Goal: Book appointment/travel/reservation

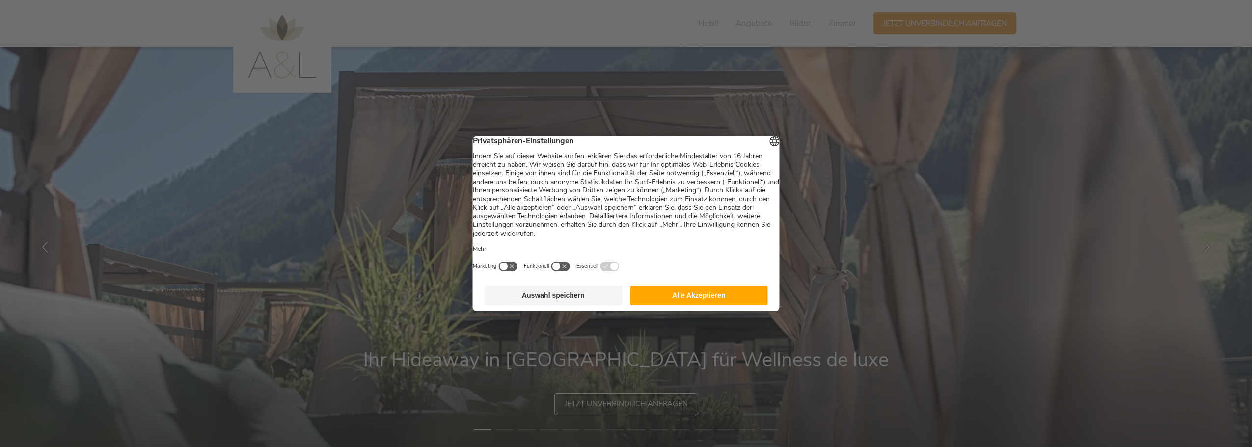
click at [734, 299] on button "Alle Akzeptieren" at bounding box center [699, 296] width 138 height 20
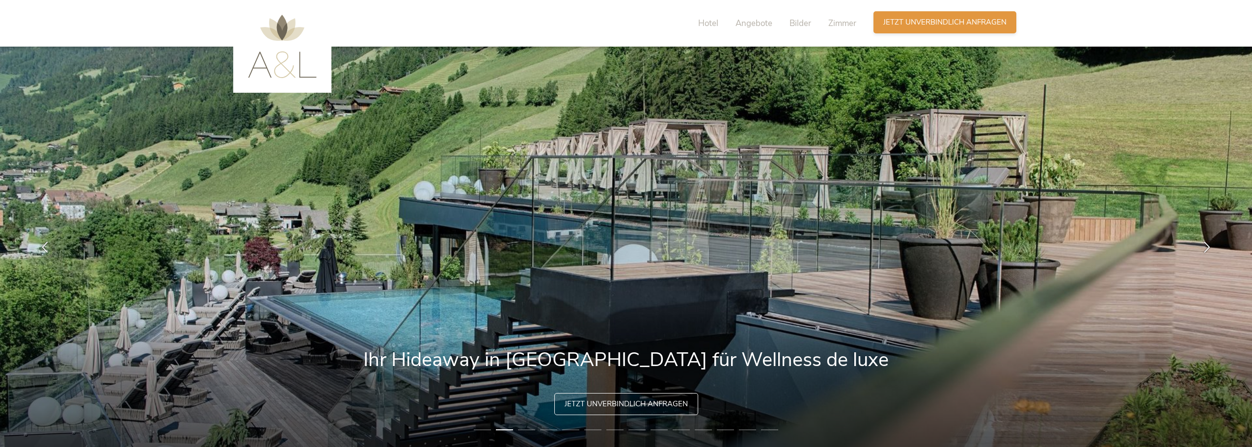
click at [925, 22] on span "Jetzt unverbindlich anfragen" at bounding box center [944, 22] width 123 height 10
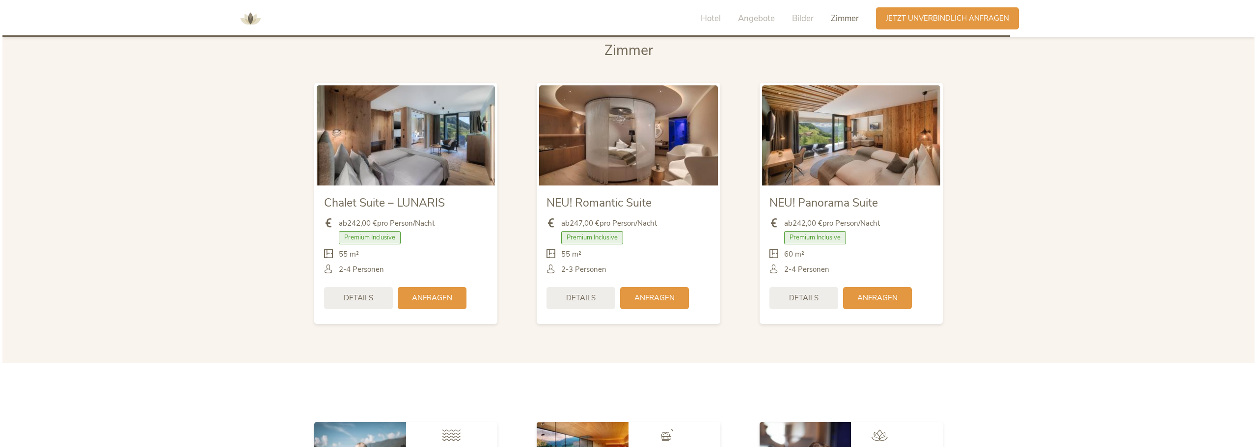
scroll to position [2424, 0]
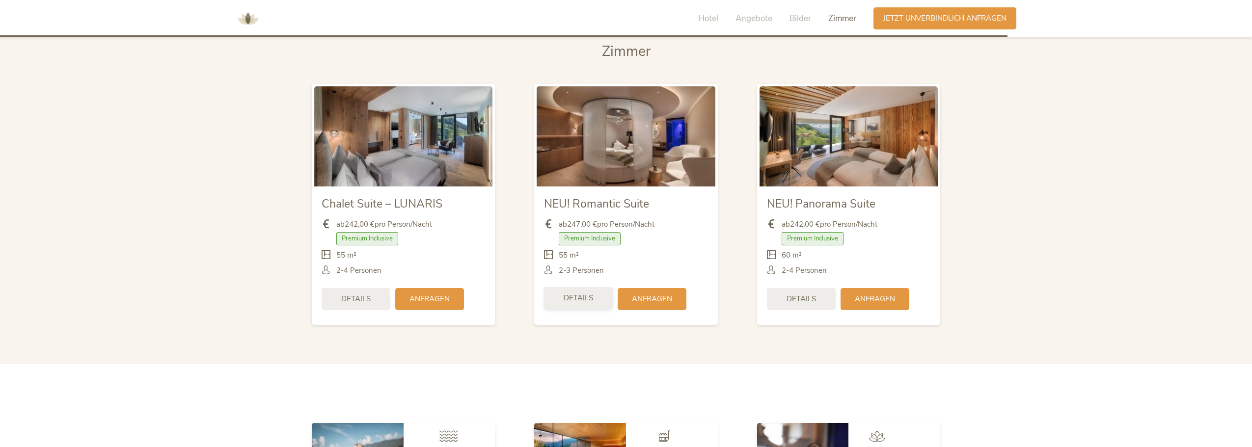
click at [591, 294] on span "Details" at bounding box center [577, 298] width 29 height 10
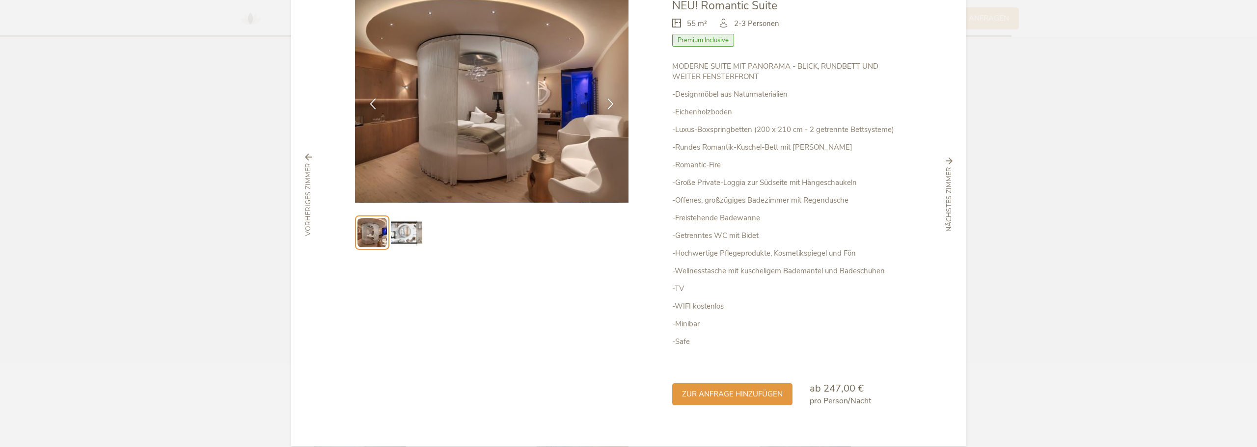
scroll to position [84, 0]
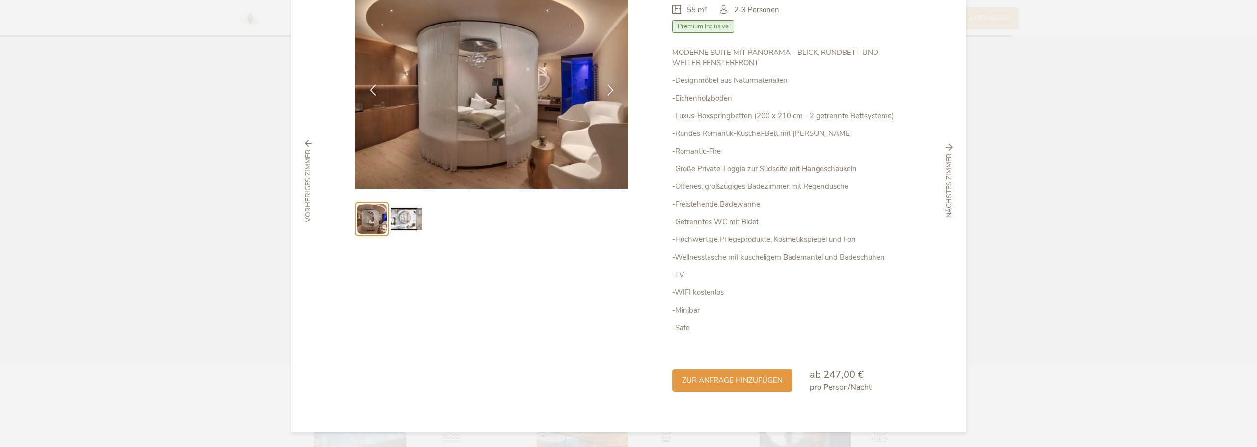
click at [400, 214] on img at bounding box center [406, 218] width 31 height 31
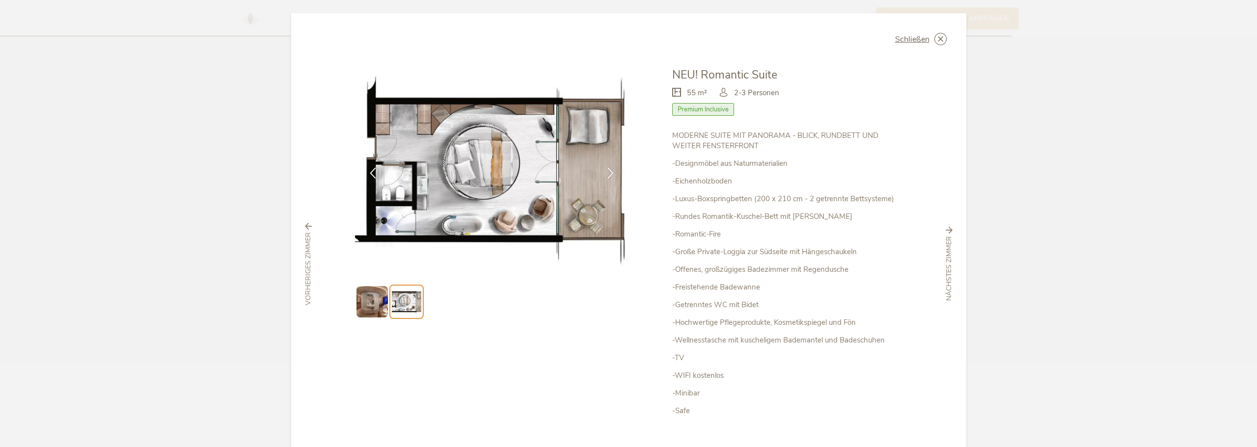
scroll to position [0, 0]
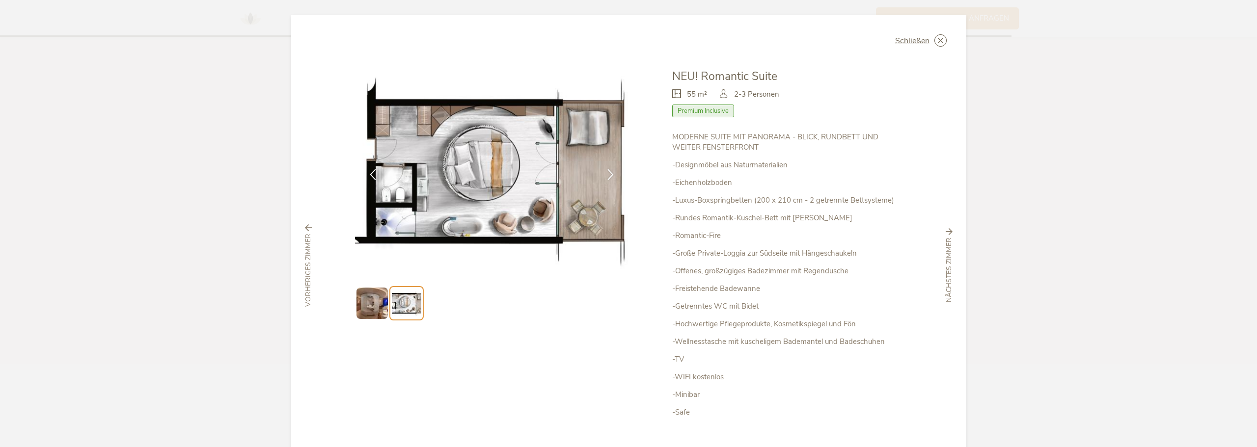
click at [944, 258] on span "nächstes Zimmer" at bounding box center [949, 270] width 10 height 65
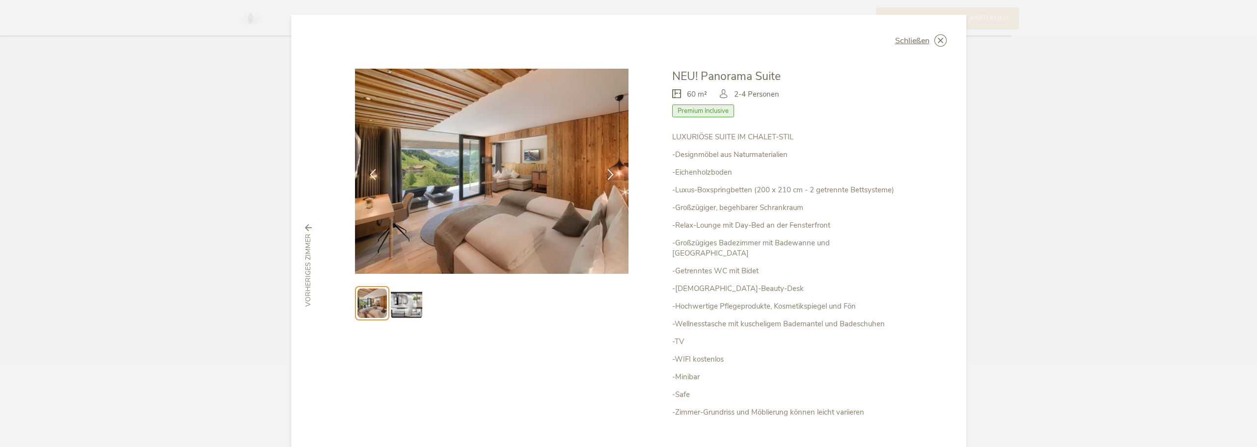
click at [408, 304] on img at bounding box center [406, 303] width 31 height 31
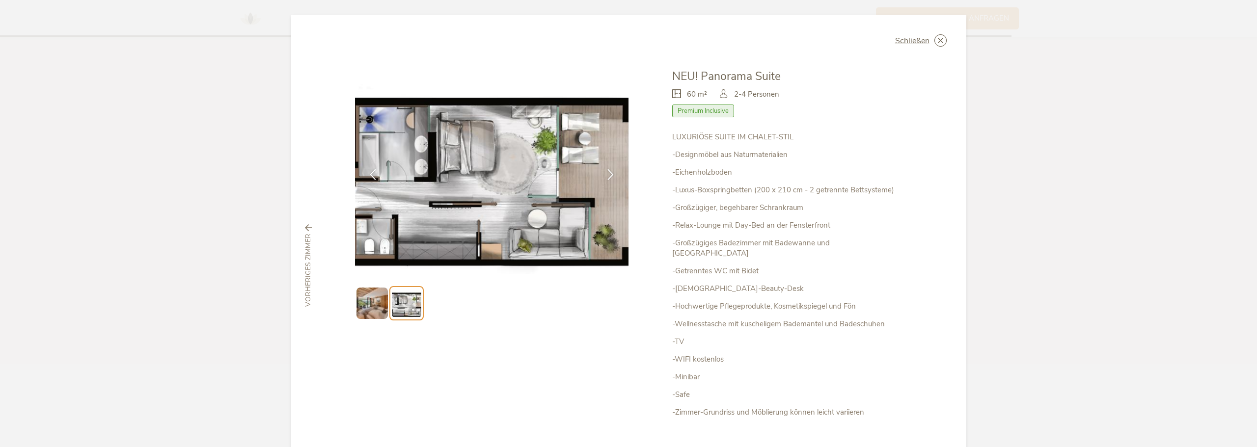
click at [369, 304] on img at bounding box center [371, 303] width 31 height 31
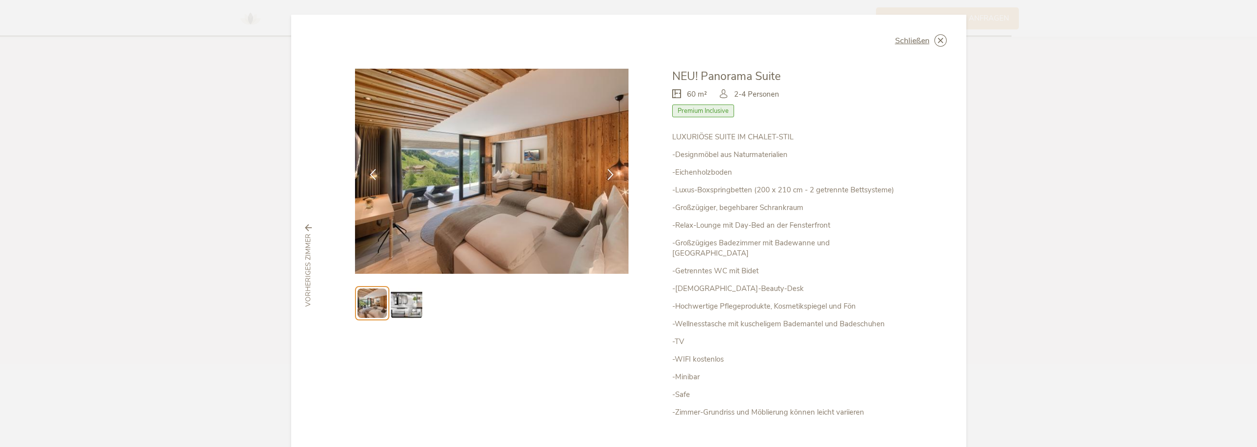
click at [410, 302] on img at bounding box center [406, 303] width 31 height 31
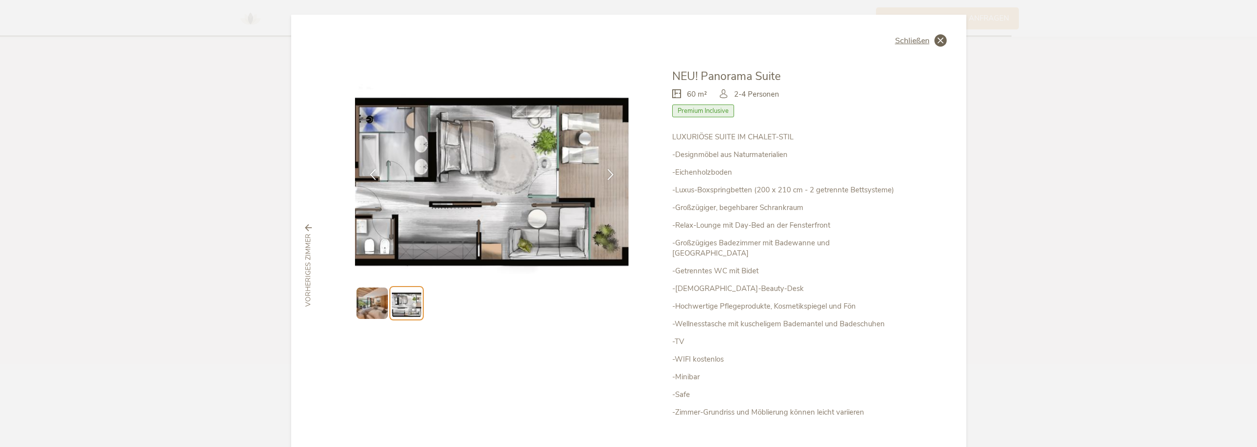
click at [903, 34] on div "Schließen" at bounding box center [921, 40] width 52 height 12
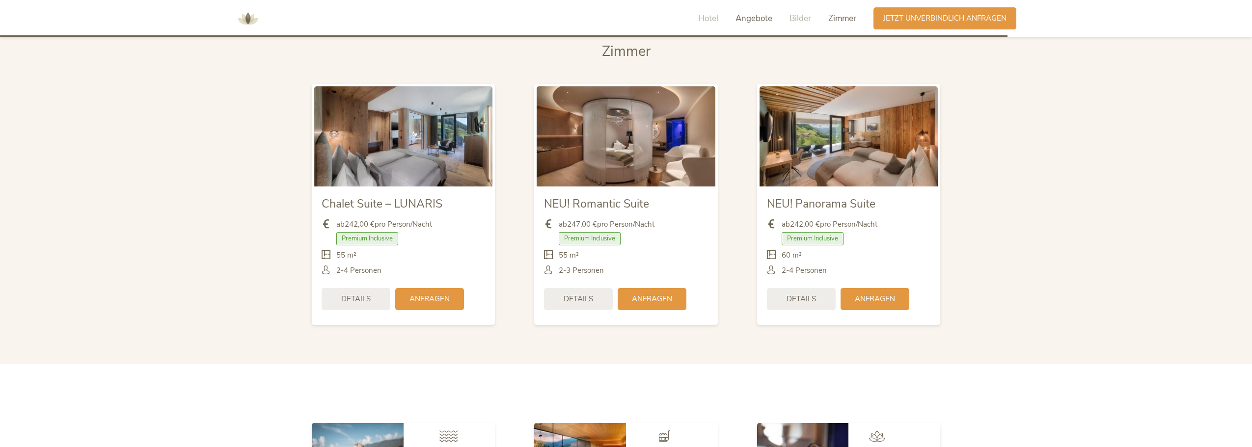
click at [757, 21] on span "Angebote" at bounding box center [753, 18] width 37 height 11
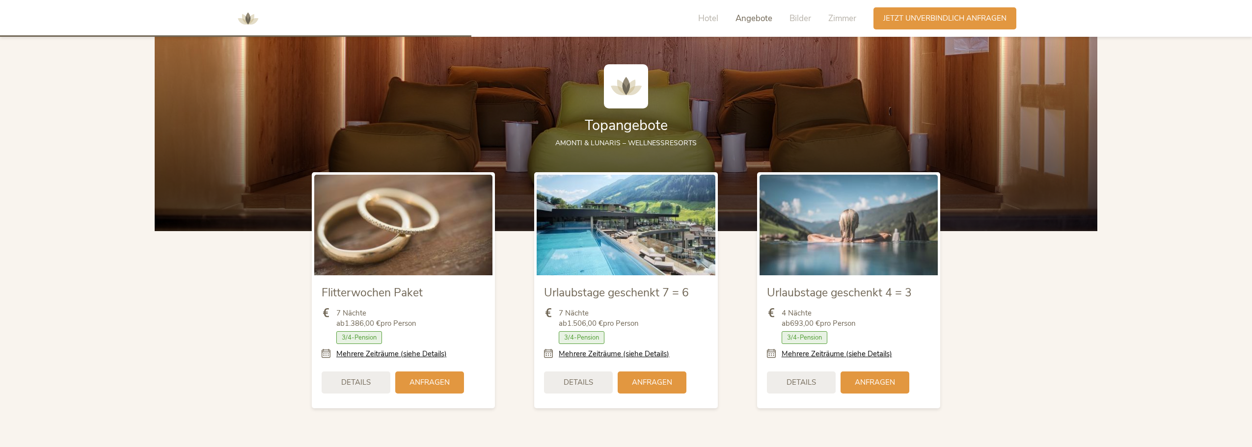
scroll to position [1130, 0]
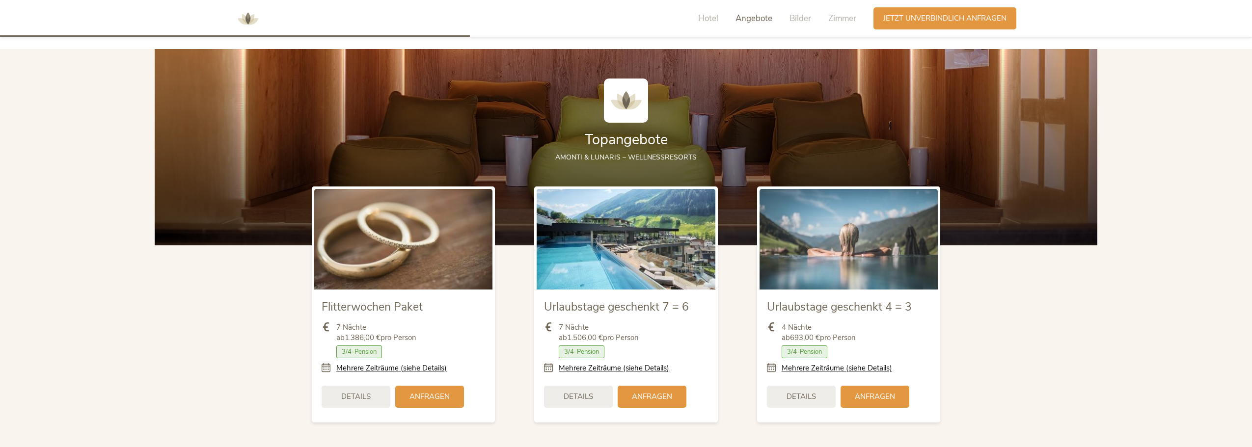
click at [811, 395] on span "Details" at bounding box center [800, 397] width 29 height 10
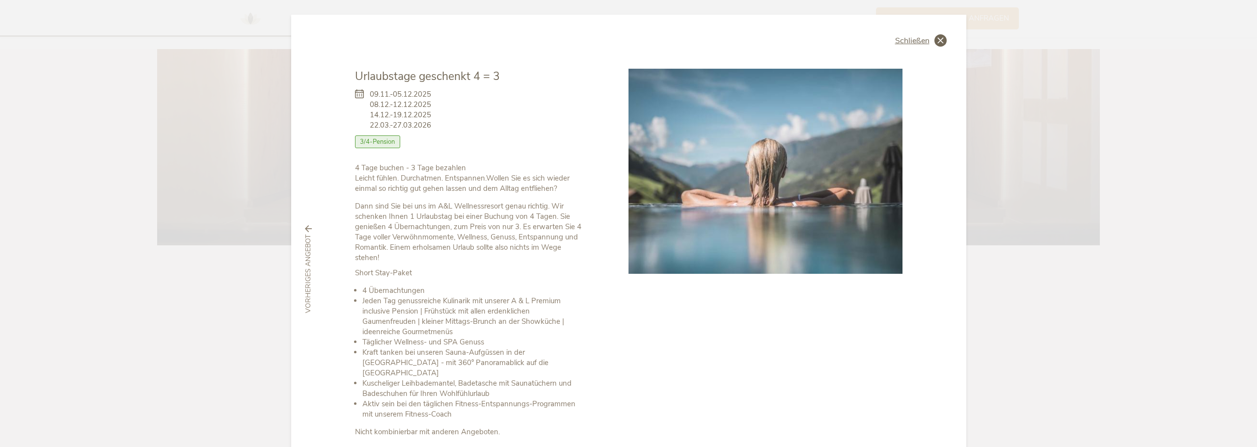
click at [919, 37] on span "Schließen" at bounding box center [912, 41] width 34 height 8
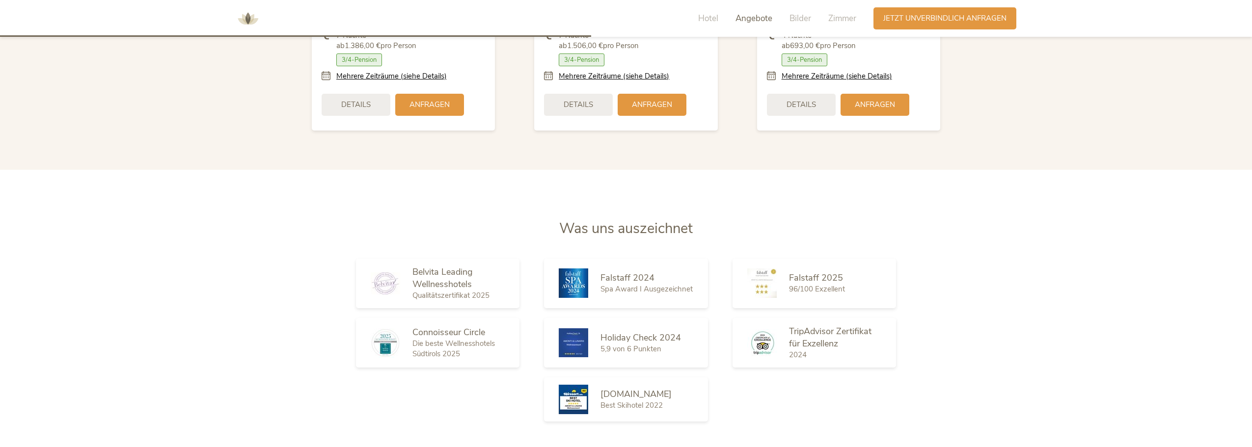
scroll to position [1423, 0]
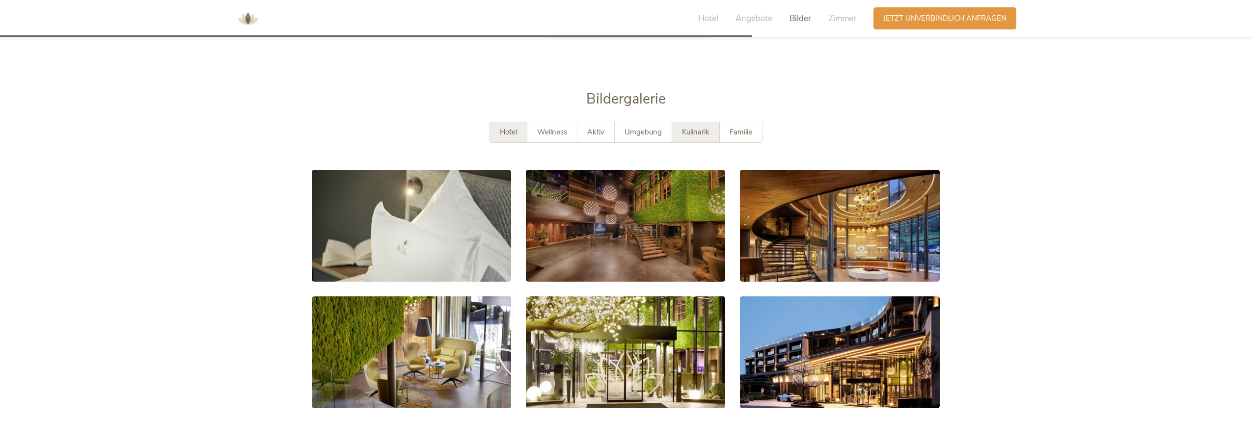
click at [687, 133] on span "Kulinarik" at bounding box center [695, 132] width 27 height 10
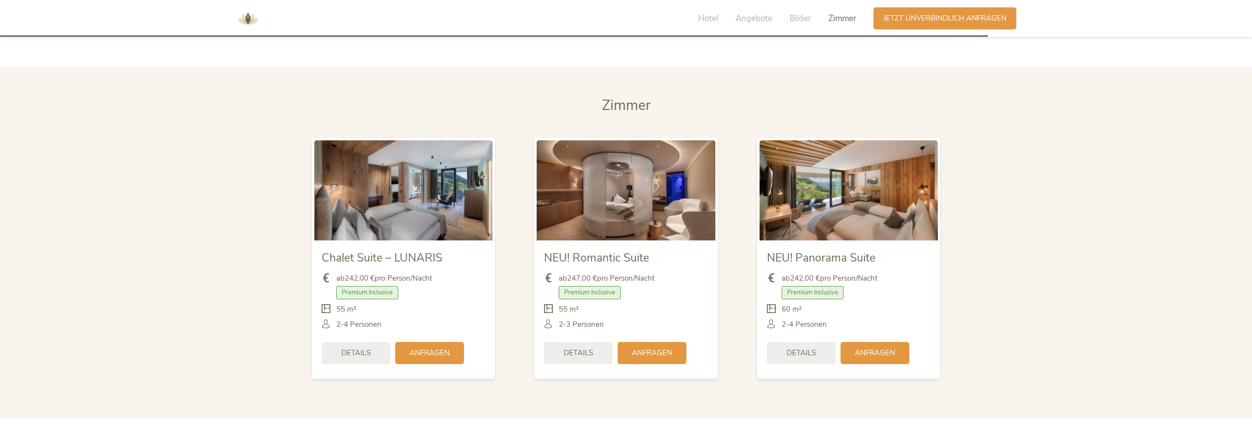
scroll to position [2402, 0]
click at [873, 350] on span "Anfragen" at bounding box center [875, 352] width 40 height 10
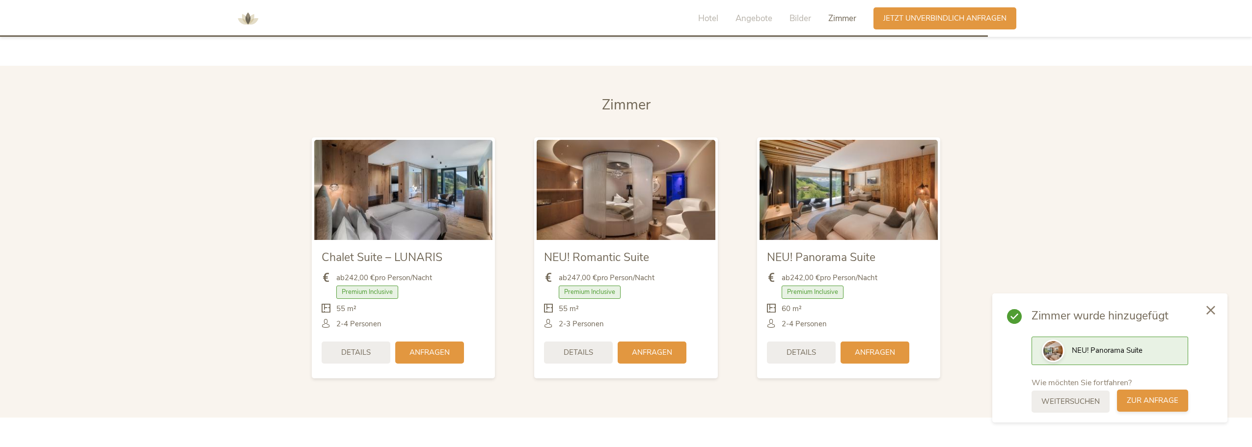
click at [1151, 402] on span "zur Anfrage" at bounding box center [1152, 401] width 52 height 10
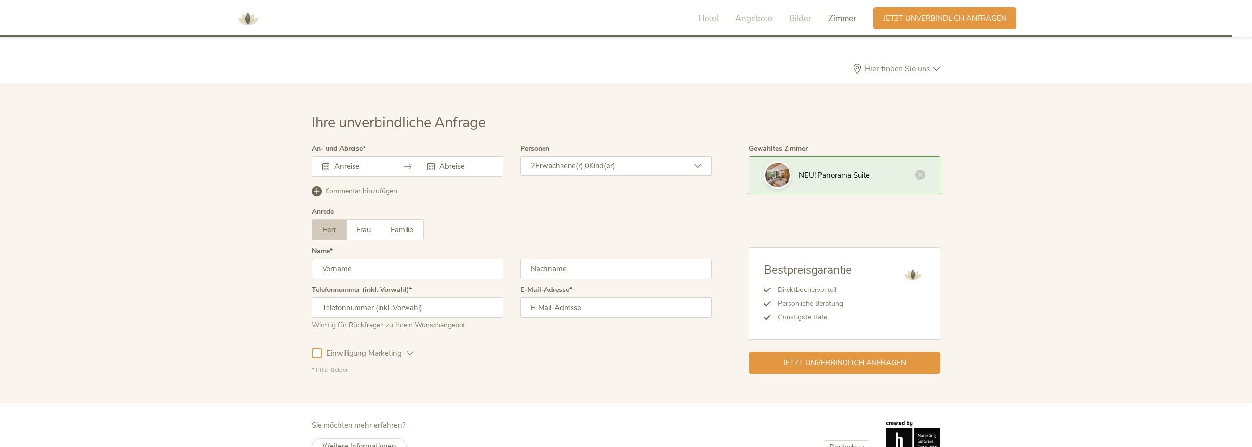
scroll to position [3044, 0]
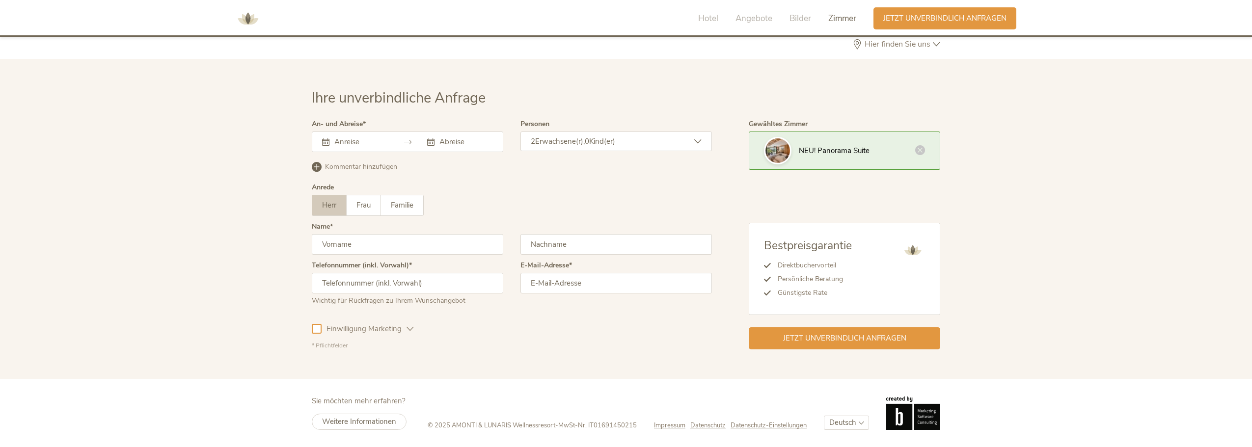
click at [367, 147] on div at bounding box center [407, 142] width 191 height 21
click at [342, 145] on input "text" at bounding box center [360, 142] width 56 height 10
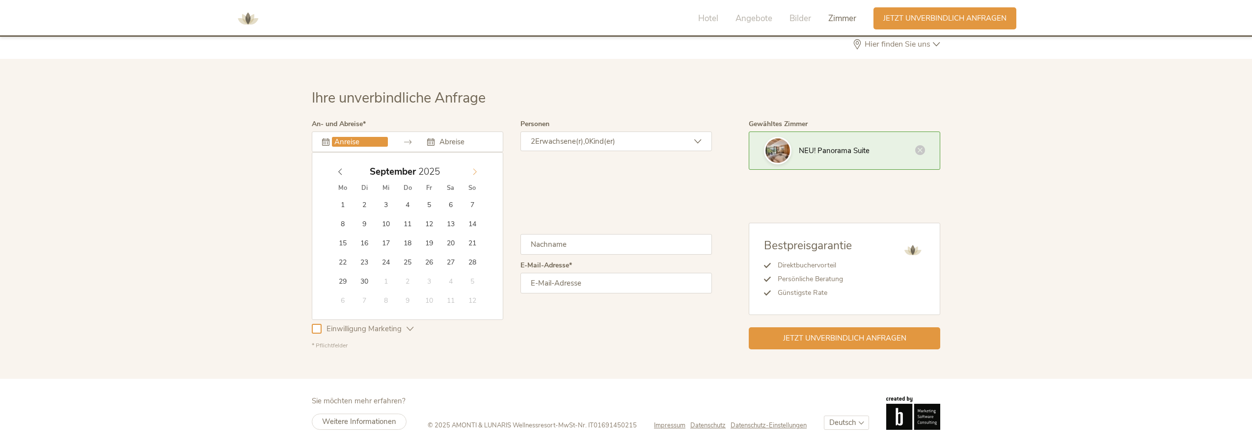
click at [476, 170] on icon at bounding box center [474, 171] width 7 height 7
type input "[DATE]"
click at [342, 206] on span "27" at bounding box center [342, 204] width 19 height 19
type input "[DATE]"
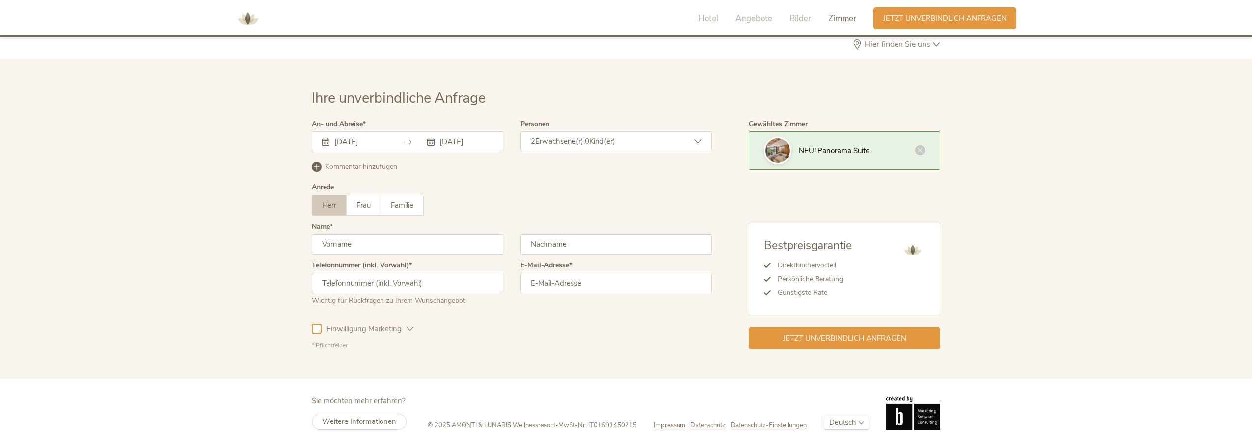
click at [326, 140] on icon at bounding box center [325, 141] width 7 height 7
click at [350, 142] on input "[DATE]" at bounding box center [360, 142] width 56 height 10
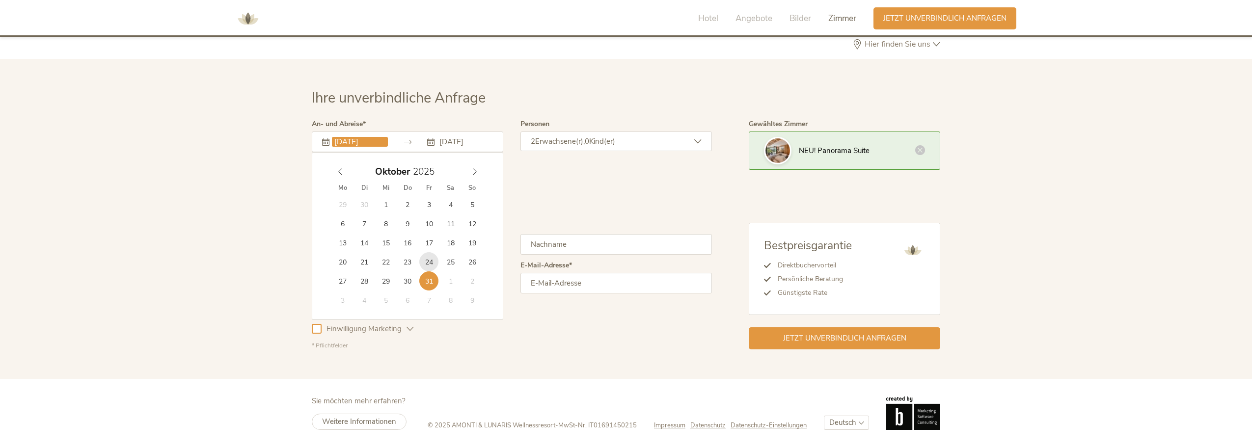
type input "[DATE]"
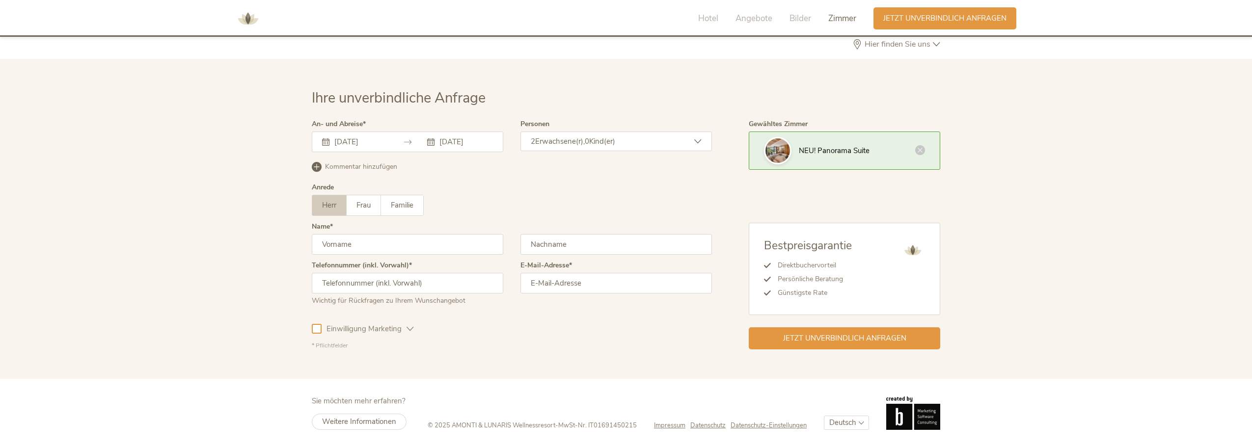
click at [325, 142] on icon at bounding box center [325, 141] width 7 height 7
click at [353, 139] on input "[DATE]" at bounding box center [360, 142] width 56 height 10
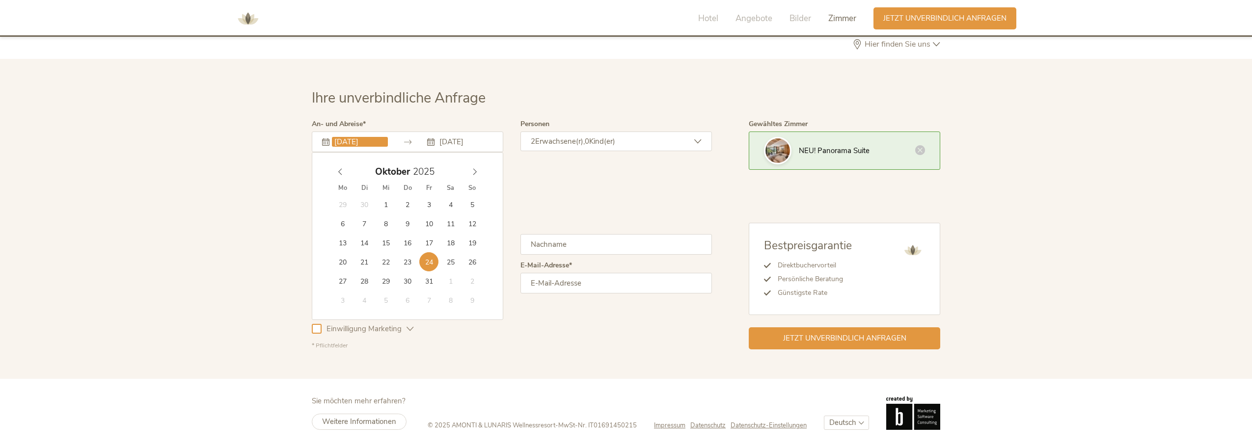
click at [538, 195] on div "Herr Frau Familie Herr Frau Familie" at bounding box center [512, 205] width 400 height 21
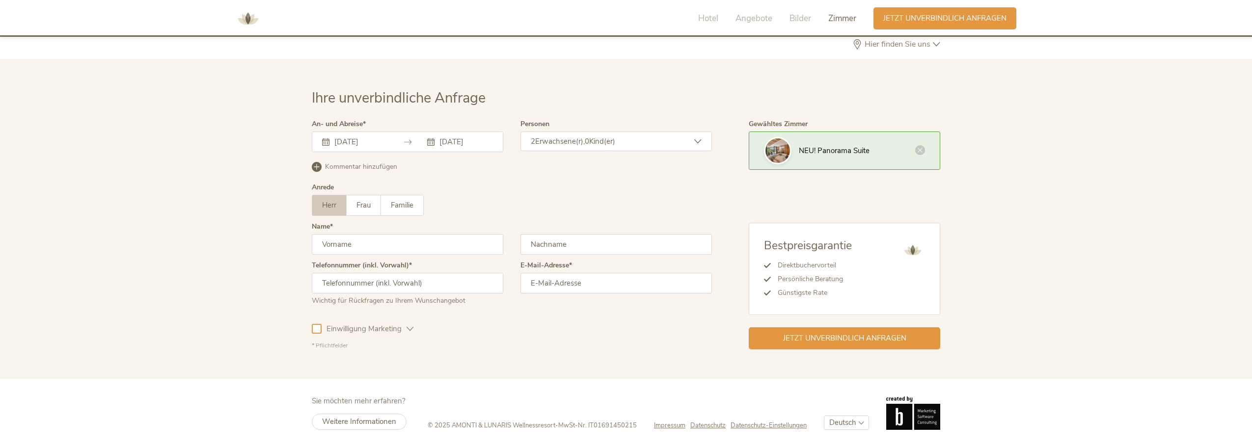
click at [341, 241] on input "text" at bounding box center [407, 244] width 191 height 21
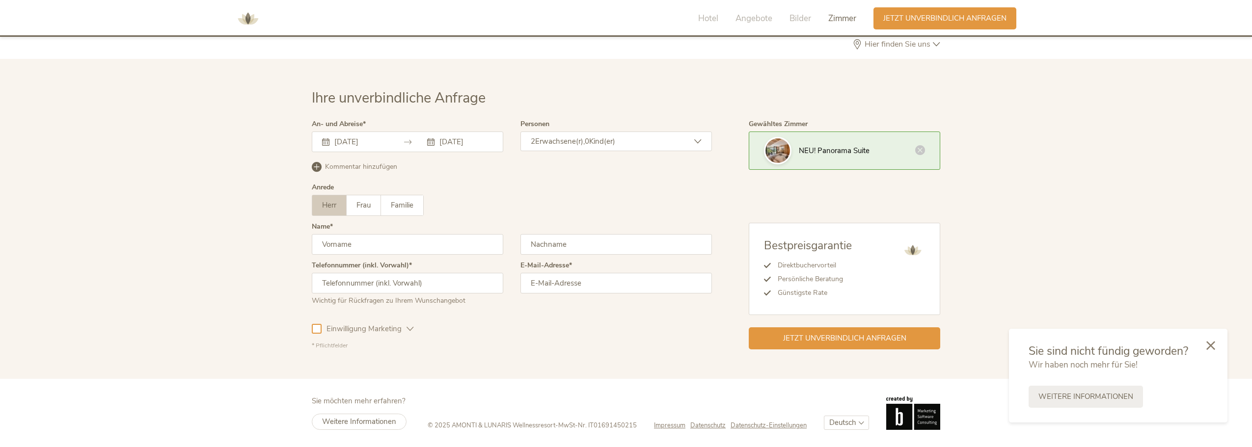
type input "Achim"
type input "Karasek"
type input "06804406855"
type input "[EMAIL_ADDRESS][DOMAIN_NAME]"
click at [575, 201] on div "Herr Frau Familie Herr Frau Familie" at bounding box center [512, 205] width 400 height 21
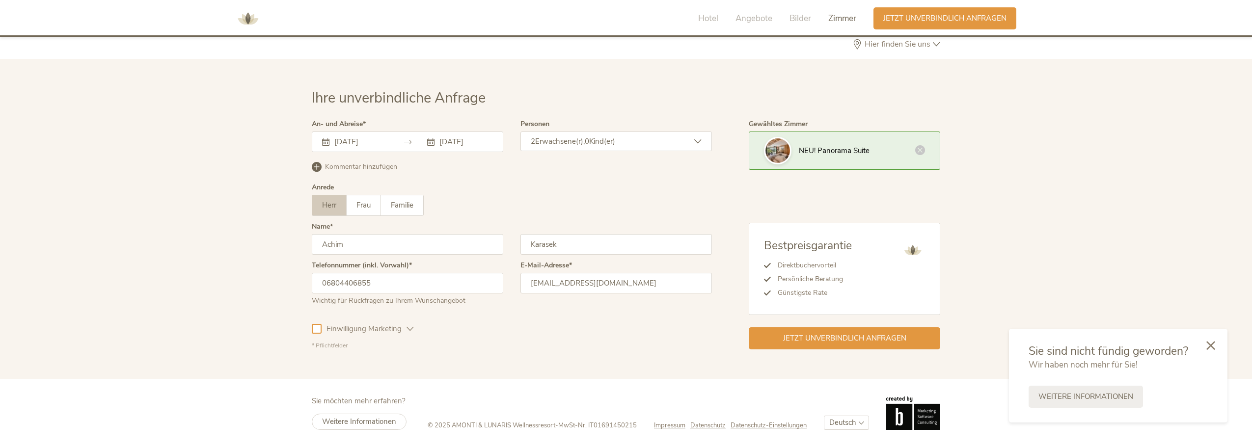
click at [326, 284] on input "06804406855" at bounding box center [407, 283] width 191 height 21
type input "00436804406855"
click at [261, 294] on div "Ihre unverbindliche Anfrage An- und Abreise [DATE] [DATE] [DATE] Mo Di Mi Do Fr…" at bounding box center [626, 219] width 1252 height 320
click at [404, 327] on span "Einwilligung Marketing" at bounding box center [363, 329] width 85 height 10
click at [400, 327] on span "Einwilligung Marketing" at bounding box center [363, 329] width 85 height 10
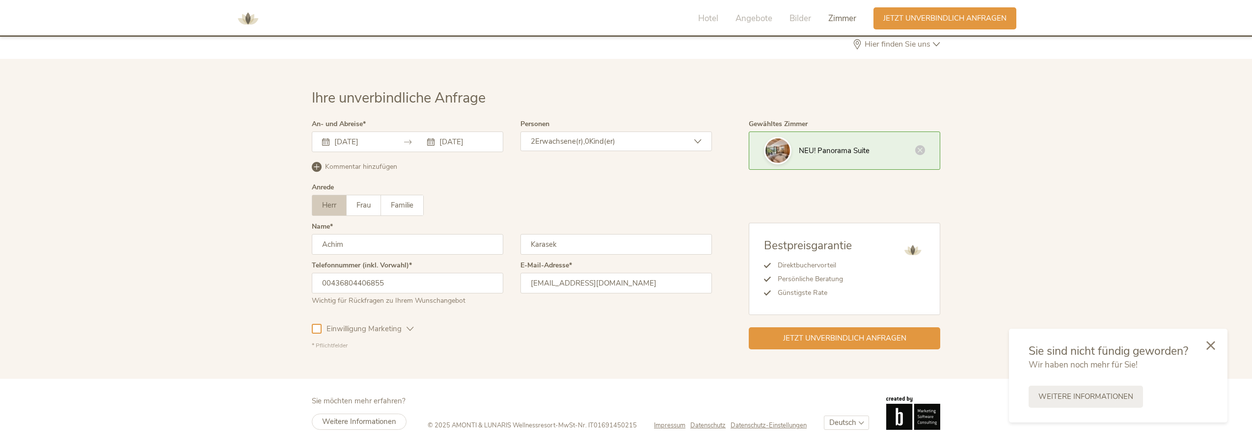
click at [411, 326] on icon at bounding box center [409, 328] width 7 height 7
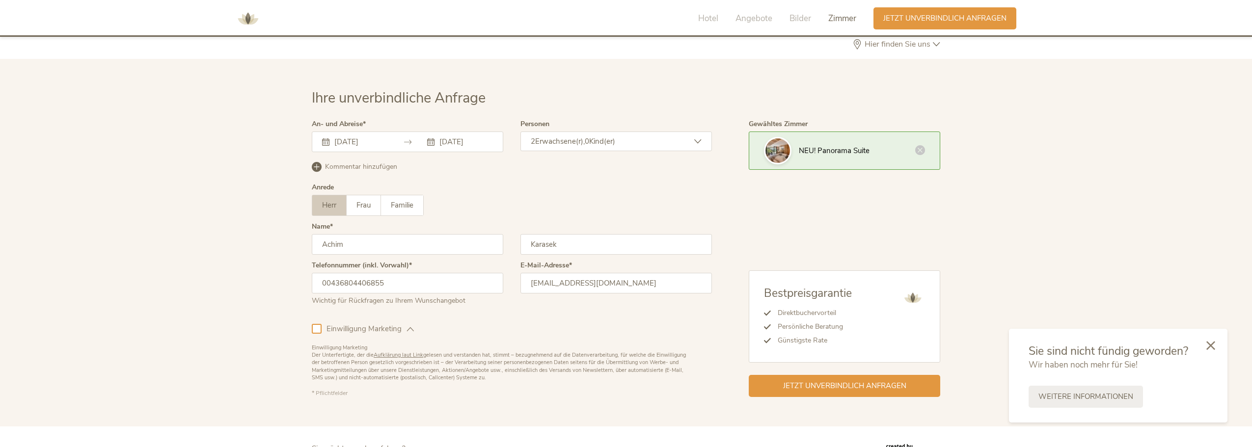
click at [321, 331] on span "Einwilligung Marketing" at bounding box center [363, 329] width 85 height 10
click at [357, 245] on input "Achim" at bounding box center [407, 244] width 191 height 21
click at [227, 271] on div "Ihre unverbindliche Anfrage An- und Abreise [DATE] [DATE] [DATE] Mo Di Mi Do Fr…" at bounding box center [626, 243] width 1252 height 368
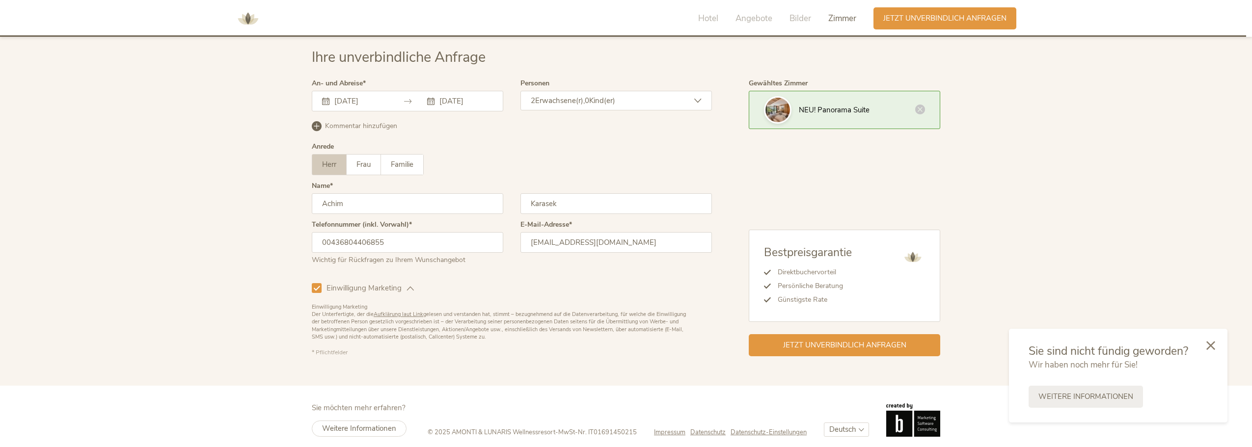
scroll to position [3091, 0]
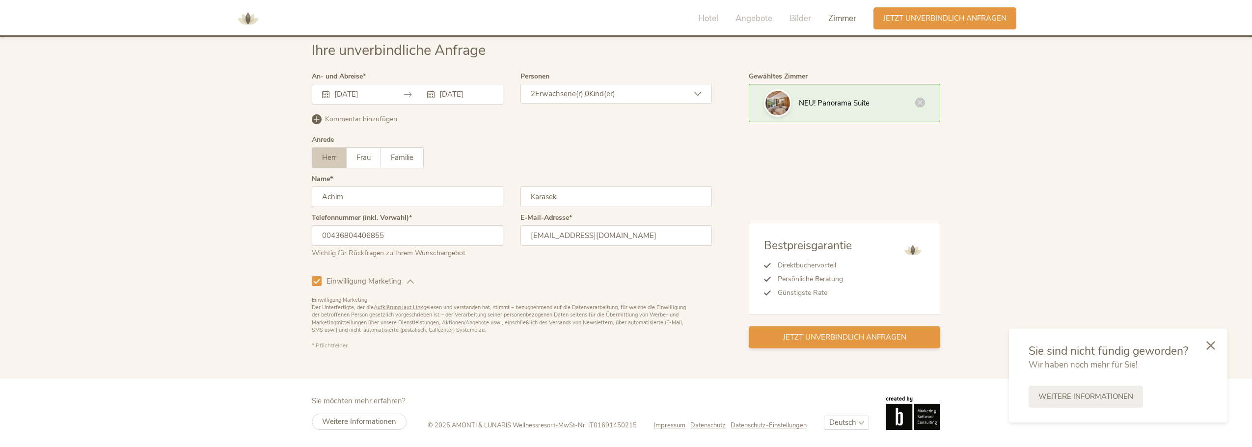
click at [827, 338] on span "Jetzt unverbindlich anfragen" at bounding box center [844, 337] width 123 height 10
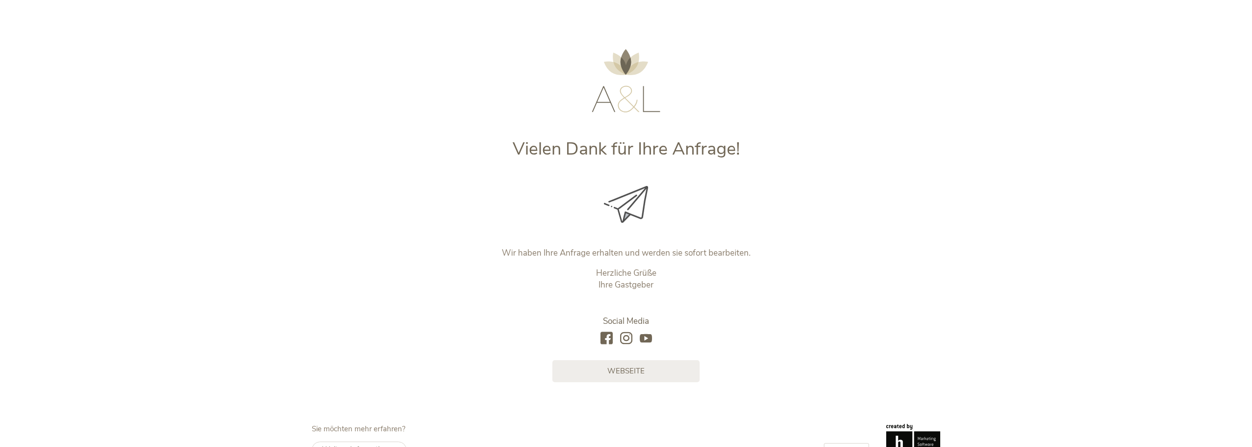
click at [226, 112] on div "Vielen Dank für Ihre Anfrage! Wir haben Ihre Anfrage erhalten und werden sie so…" at bounding box center [626, 191] width 1252 height 382
